Goal: Information Seeking & Learning: Check status

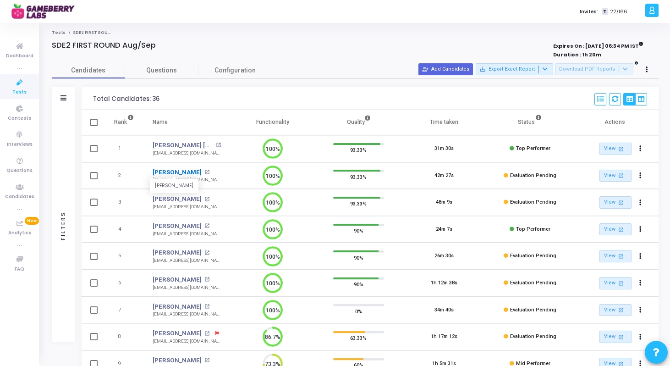
click at [167, 172] on link "[PERSON_NAME]" at bounding box center [177, 172] width 49 height 9
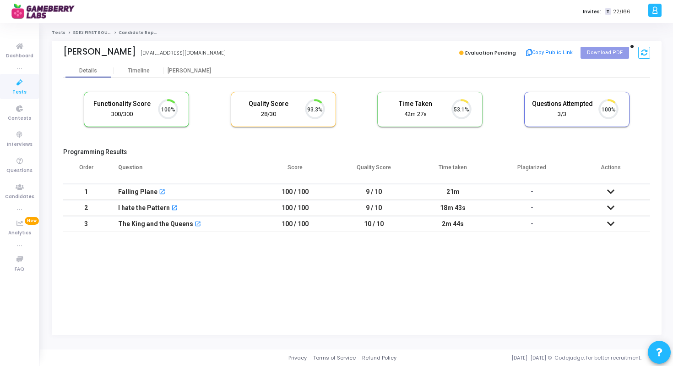
scroll to position [19, 23]
click at [145, 70] on div "Timeline" at bounding box center [139, 70] width 22 height 7
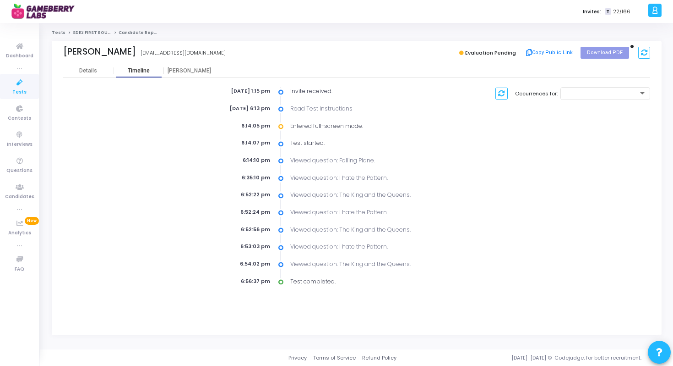
click at [133, 70] on div "Timeline" at bounding box center [139, 70] width 22 height 7
click at [88, 74] on div "Details" at bounding box center [88, 71] width 50 height 14
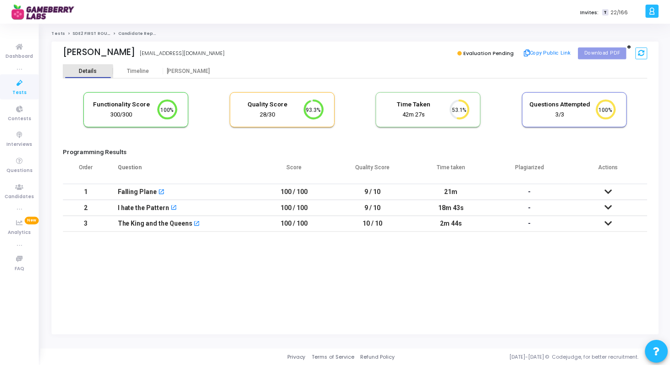
scroll to position [19, 23]
click at [21, 91] on span "Tests" at bounding box center [19, 92] width 14 height 8
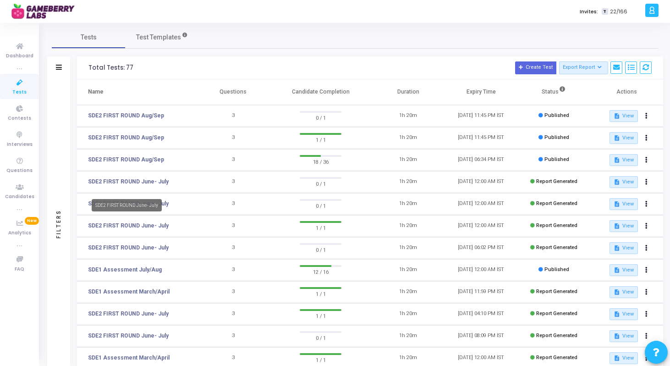
scroll to position [18, 0]
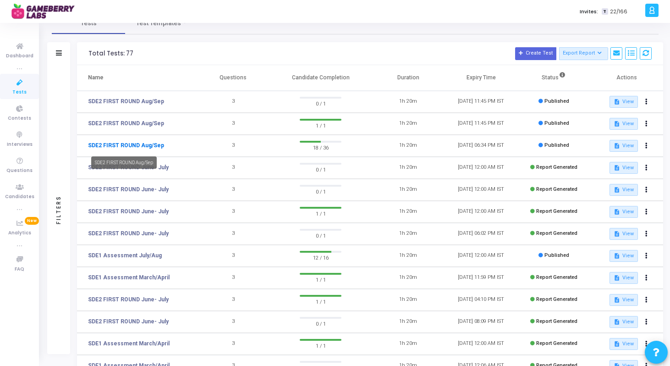
click at [137, 146] on link "SDE2 FIRST ROUND Aug/Sep" at bounding box center [126, 145] width 76 height 8
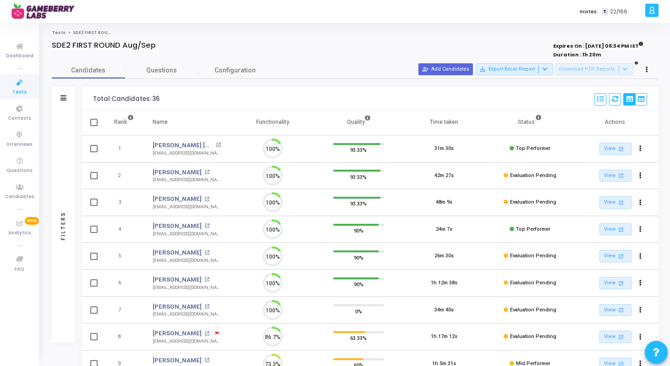
scroll to position [19, 23]
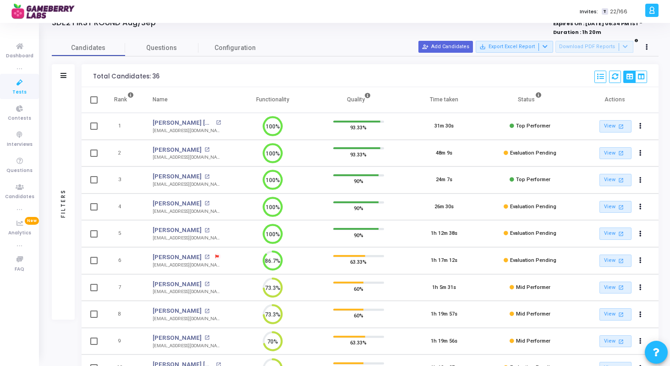
scroll to position [27, 0]
